Goal: Transaction & Acquisition: Download file/media

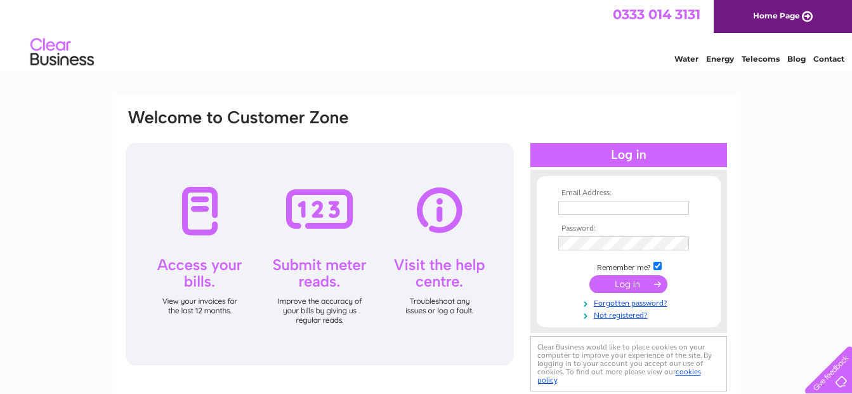
type input "[EMAIL_ADDRESS][DOMAIN_NAME]"
click at [627, 284] on input "submit" at bounding box center [629, 284] width 78 height 18
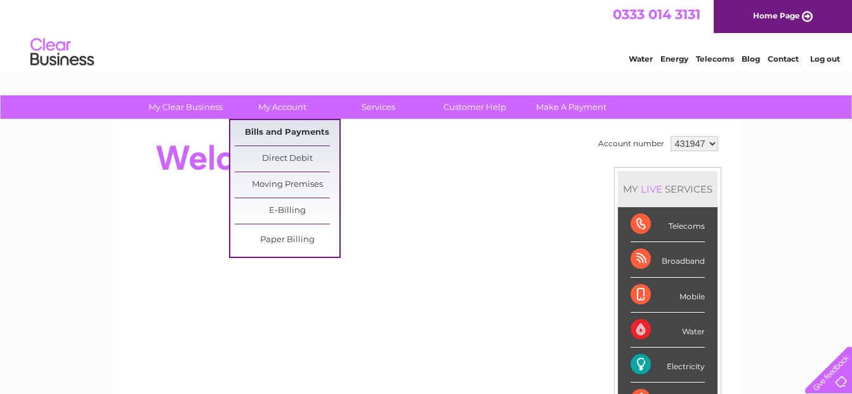
click at [284, 130] on link "Bills and Payments" at bounding box center [287, 132] width 105 height 25
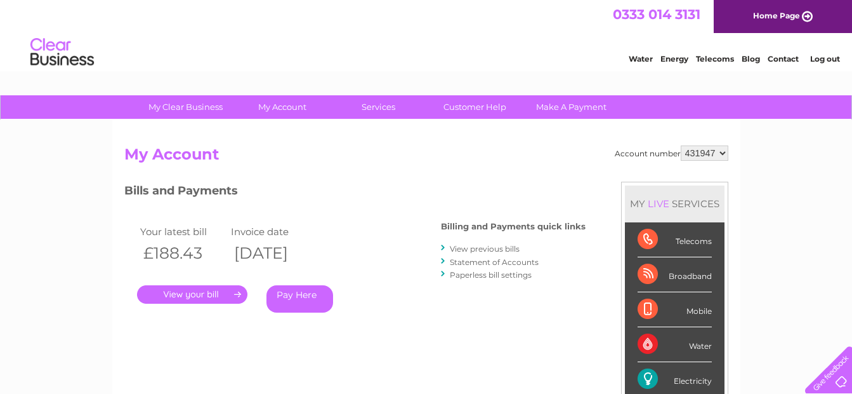
click at [477, 248] on link "View previous bills" at bounding box center [485, 249] width 70 height 10
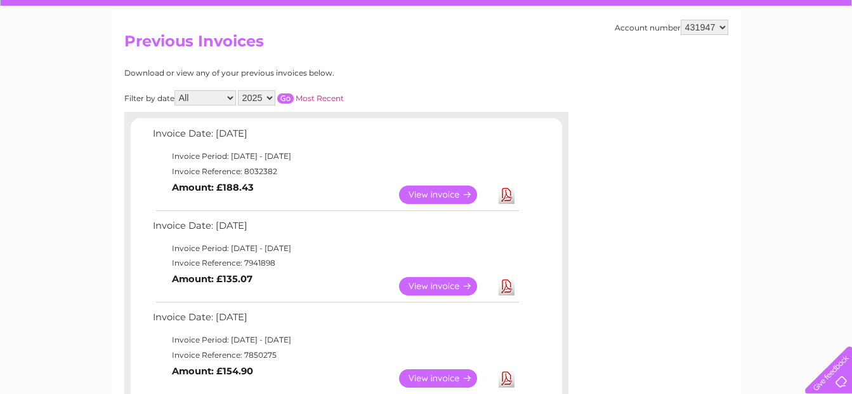
scroll to position [186, 0]
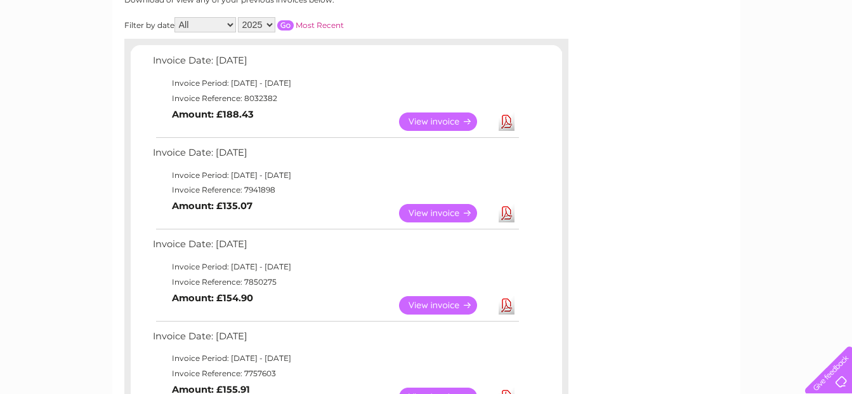
click at [506, 307] on link "Download" at bounding box center [507, 305] width 16 height 18
click at [508, 305] on link "Download" at bounding box center [507, 305] width 16 height 18
click at [442, 301] on link "View" at bounding box center [445, 305] width 93 height 18
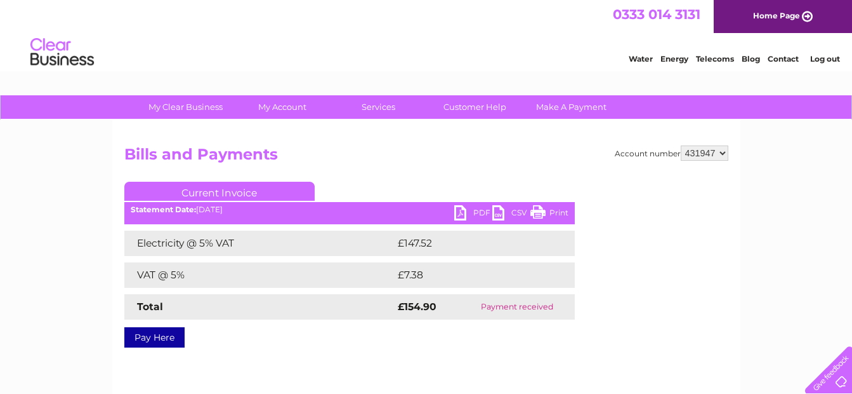
click at [459, 211] on link "PDF" at bounding box center [473, 214] width 38 height 18
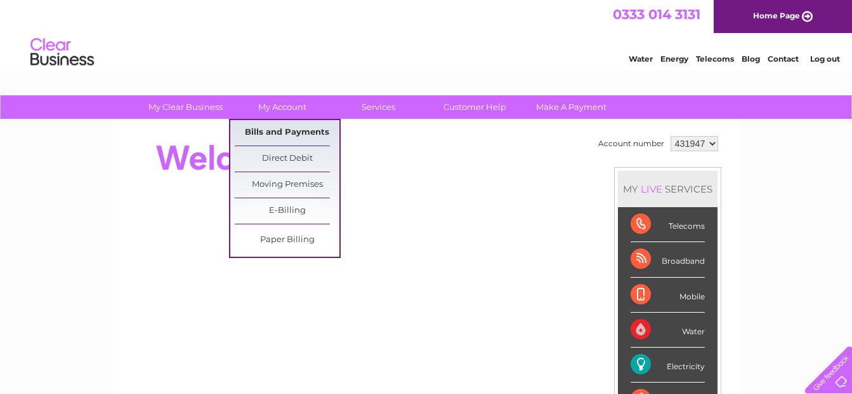
click at [286, 133] on link "Bills and Payments" at bounding box center [287, 132] width 105 height 25
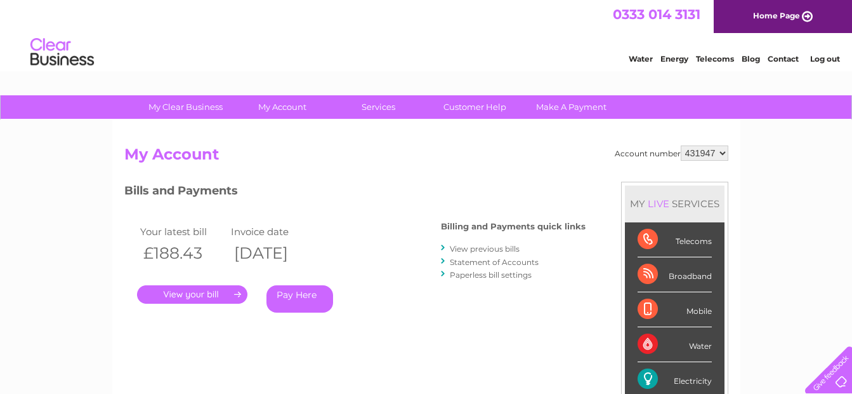
click at [474, 249] on link "View previous bills" at bounding box center [485, 249] width 70 height 10
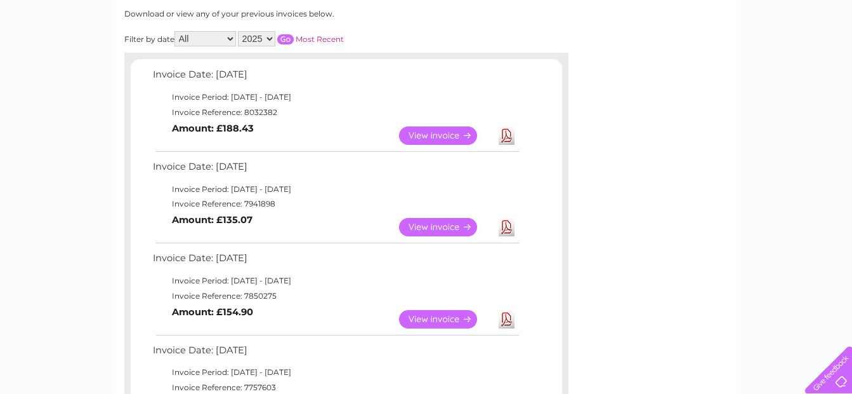
scroll to position [189, 0]
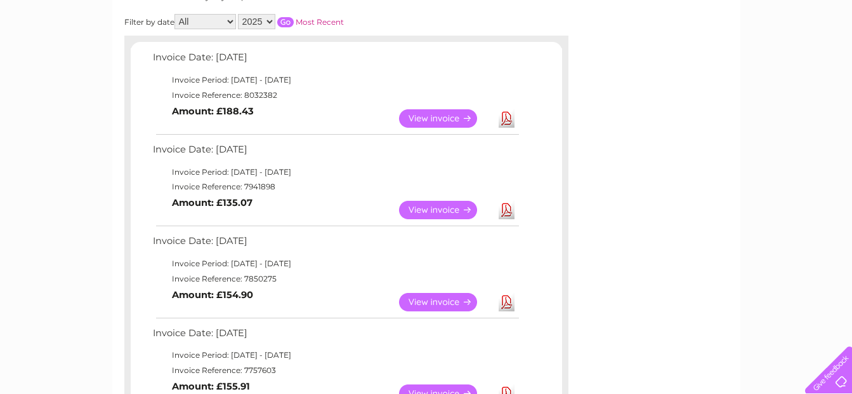
click at [507, 299] on link "Download" at bounding box center [507, 302] width 16 height 18
click at [503, 206] on link "Download" at bounding box center [507, 210] width 16 height 18
click at [506, 117] on link "Download" at bounding box center [507, 118] width 16 height 18
click at [507, 116] on link "Download" at bounding box center [507, 118] width 16 height 18
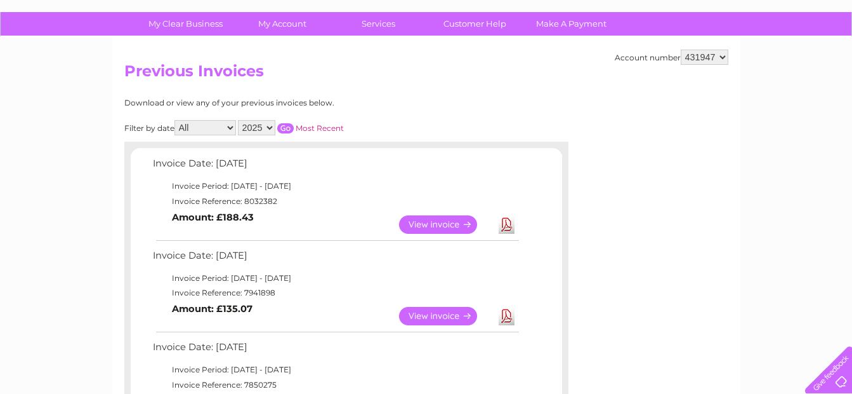
scroll to position [103, 0]
